Goal: Information Seeking & Learning: Learn about a topic

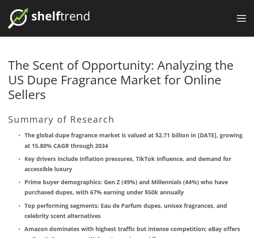
click at [135, 92] on h1 "The Scent of Opportunity: Analyzing the US Dupe Fragrance Market for Online Sel…" at bounding box center [126, 80] width 237 height 44
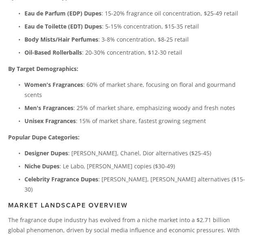
scroll to position [50, 0]
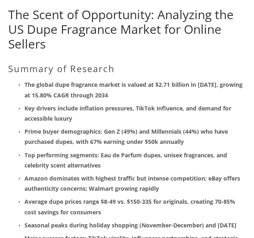
click at [137, 35] on link "The Scent of Opportunity: Analyzing the US Dupe Fragrance Market for Online Sel…" at bounding box center [120, 29] width 225 height 46
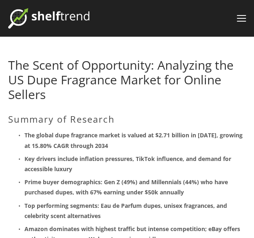
click at [100, 92] on h1 "The Scent of Opportunity: Analyzing the US Dupe Fragrance Market for Online Sel…" at bounding box center [126, 80] width 237 height 44
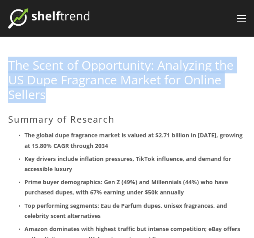
drag, startPoint x: 71, startPoint y: 93, endPoint x: -1, endPoint y: 57, distance: 80.5
copy link "The Scent of Opportunity: Analyzing the US Dupe Fragrance Market for Online Sel…"
